Goal: Communication & Community: Answer question/provide support

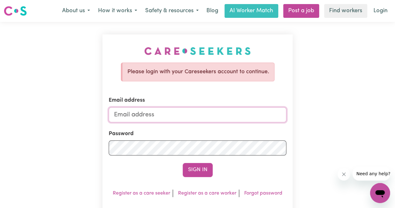
click at [149, 112] on input "Email address" at bounding box center [198, 114] width 178 height 15
type input "rina.brettell@gmail.com"
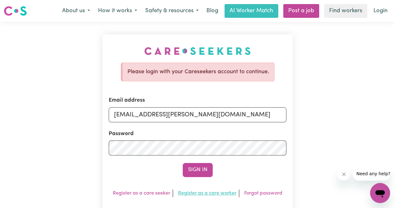
click at [190, 168] on button "Sign In" at bounding box center [198, 170] width 30 height 14
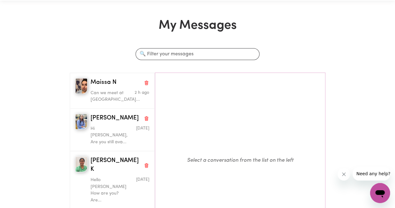
scroll to position [31, 0]
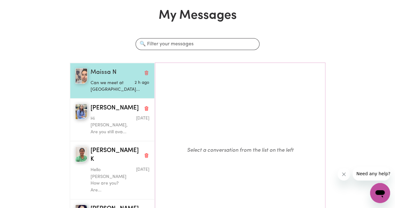
click at [101, 75] on span "Maissa N" at bounding box center [104, 72] width 26 height 9
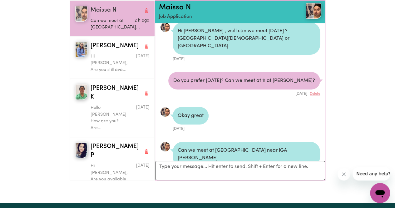
scroll to position [94, 0]
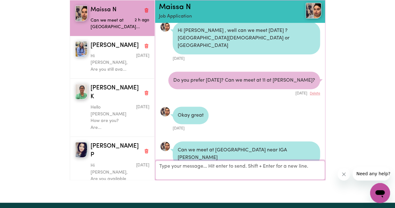
click at [218, 169] on textarea "Your reply" at bounding box center [240, 169] width 170 height 19
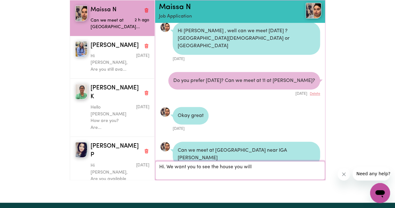
click at [212, 168] on textarea "Hi. We want you to see the house you will" at bounding box center [240, 170] width 170 height 19
click at [271, 165] on textarea "Hi. We want you to see at the house you will" at bounding box center [240, 170] width 170 height 19
click at [196, 176] on textarea "Hi. We want you to see at the house you will be working from. If that does not …" at bounding box center [240, 170] width 170 height 19
drag, startPoint x: 194, startPoint y: 175, endPoint x: 196, endPoint y: 179, distance: 4.6
click at [194, 175] on textarea "Hi. We want you to see at the house you will be working from. If that does not …" at bounding box center [240, 170] width 170 height 19
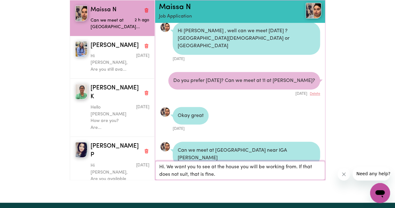
click at [244, 174] on textarea "Hi. We want you to see at the house you will be working from. If that does not …" at bounding box center [240, 170] width 170 height 19
click at [301, 172] on textarea "Hi. We want you to see at the house you will be working from. If that does not …" at bounding box center [240, 170] width 170 height 19
click at [285, 173] on textarea "Hi. We want you to see at the house you will be working from. It is 28 Dryandra…" at bounding box center [240, 170] width 170 height 19
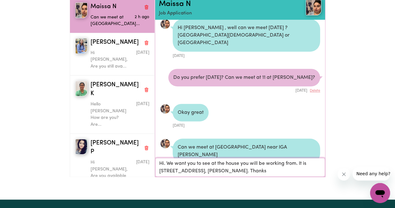
scroll to position [125, 0]
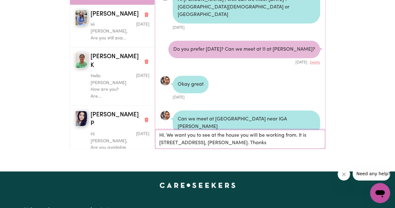
type textarea "Hi. We want you to see at the house you will be working from. It is 28 Dryandra…"
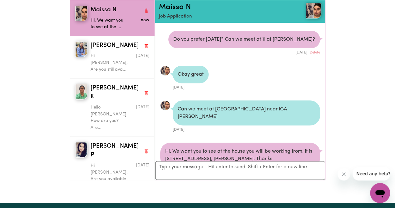
scroll to position [140, 0]
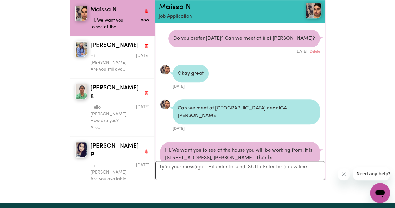
click at [309, 142] on div "Hi. We want you to see at the house you will be working from. It is 28 Dryandra…" at bounding box center [240, 154] width 160 height 25
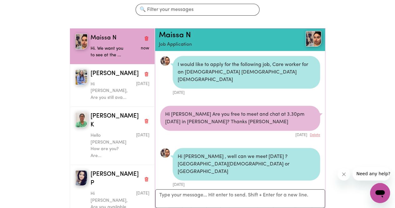
scroll to position [0, 0]
